Goal: Task Accomplishment & Management: Use online tool/utility

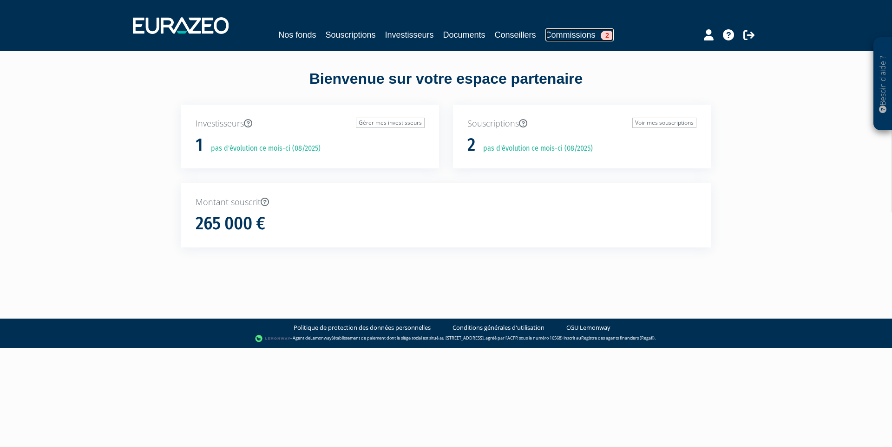
click at [568, 29] on link "Commissions 2" at bounding box center [580, 34] width 68 height 13
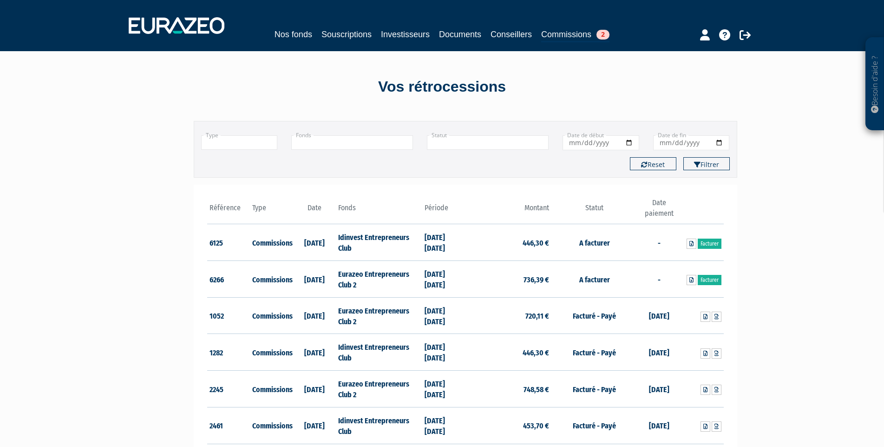
click at [712, 273] on td "Facturer" at bounding box center [702, 279] width 43 height 37
click at [713, 276] on link "Facturer" at bounding box center [710, 280] width 24 height 10
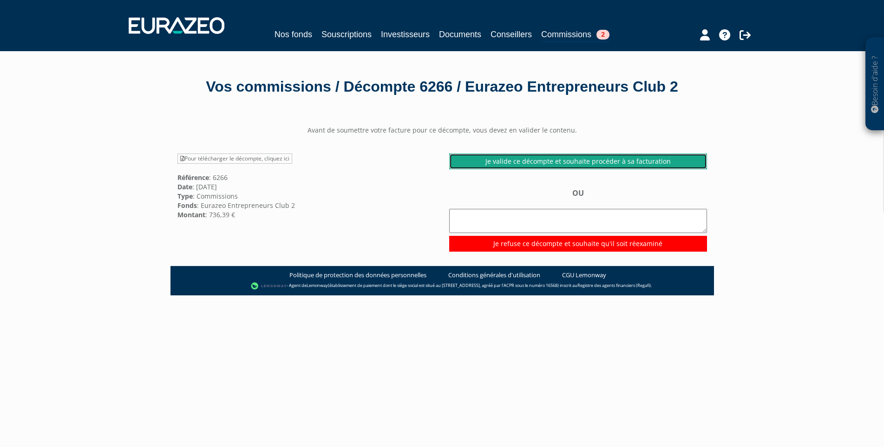
click at [581, 169] on link "Je valide ce décompte et souhaite procéder à sa facturation" at bounding box center [578, 161] width 258 height 16
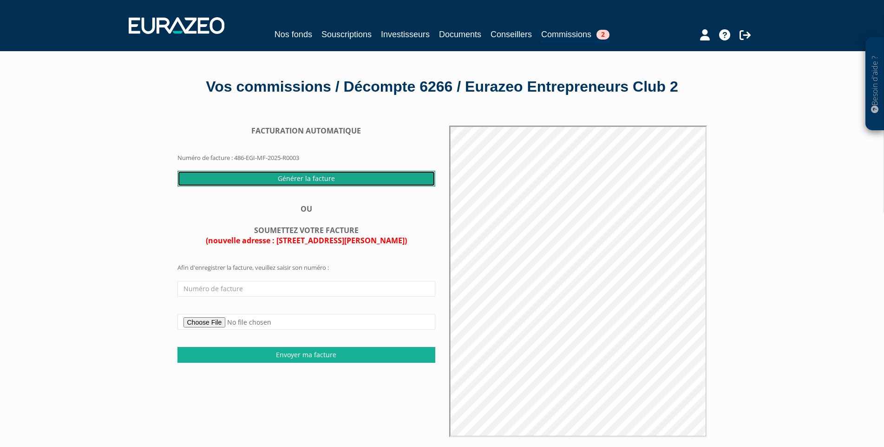
click at [320, 186] on input "Générer la facture" at bounding box center [307, 179] width 258 height 16
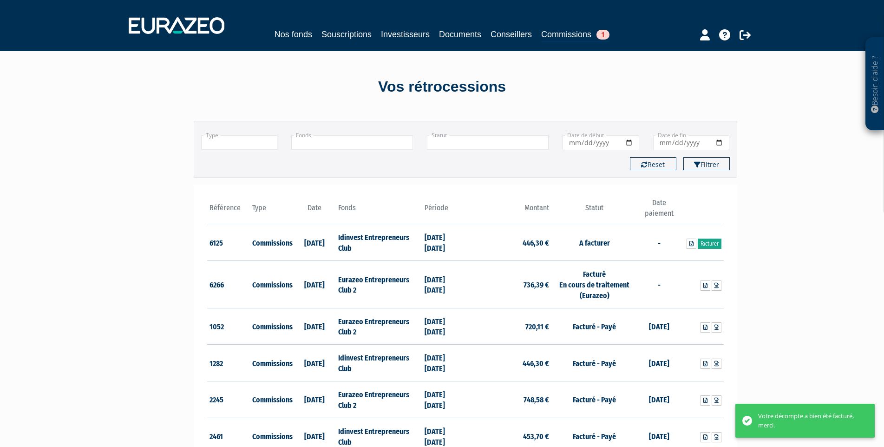
click at [704, 243] on link "Facturer" at bounding box center [710, 243] width 24 height 10
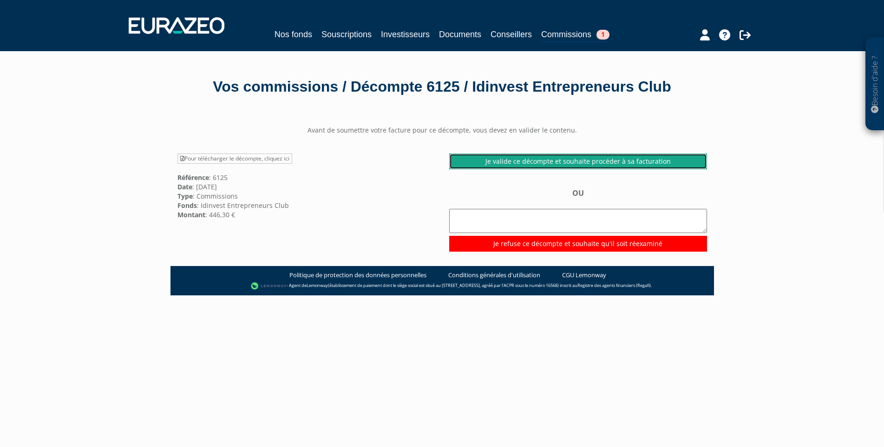
click at [559, 160] on link "Je valide ce décompte et souhaite procéder à sa facturation" at bounding box center [578, 161] width 258 height 16
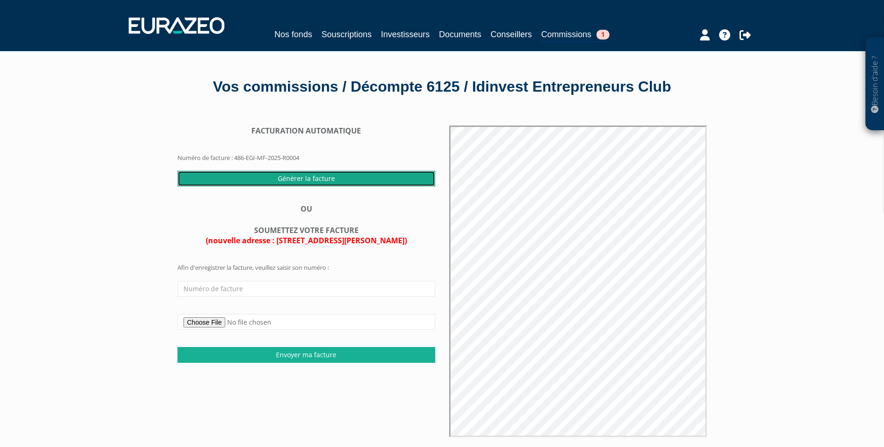
drag, startPoint x: 307, startPoint y: 178, endPoint x: 490, endPoint y: 46, distance: 226.6
click at [307, 178] on input "Générer la facture" at bounding box center [307, 179] width 258 height 16
